Goal: Task Accomplishment & Management: Use online tool/utility

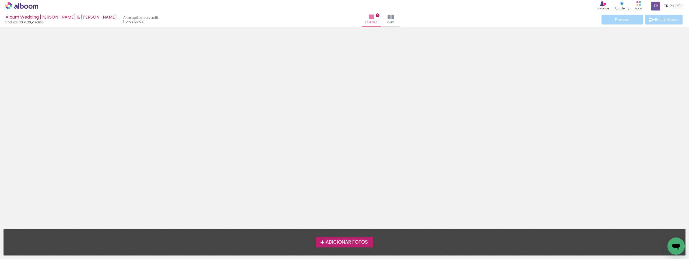
click at [24, 8] on icon at bounding box center [21, 5] width 33 height 7
